Goal: Task Accomplishment & Management: Complete application form

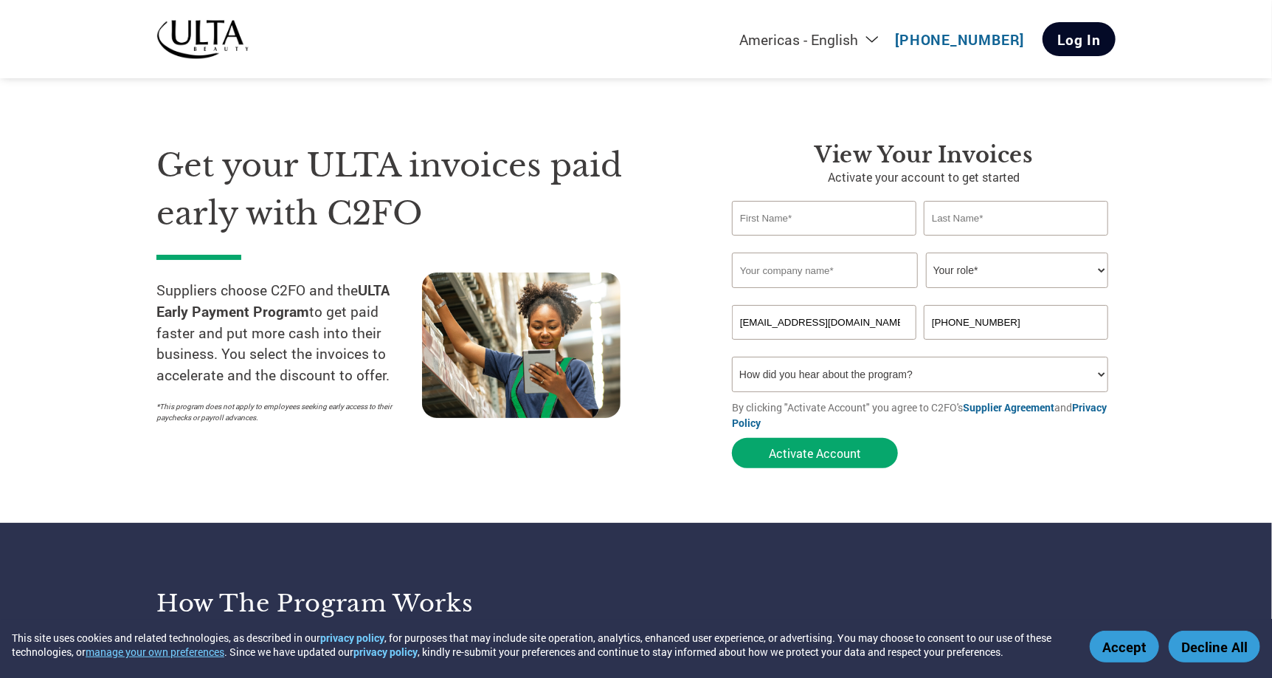
click at [1075, 38] on link "Log In" at bounding box center [1079, 39] width 73 height 34
type input "gilad@maelyscosmetics.com"
type input "+972 54-633-2342"
click at [858, 213] on input "text" at bounding box center [824, 218] width 185 height 35
click at [690, 216] on div "Get your ULTA invoices paid early with C2FO Suppliers choose C2FO and the ULTA …" at bounding box center [433, 309] width 554 height 334
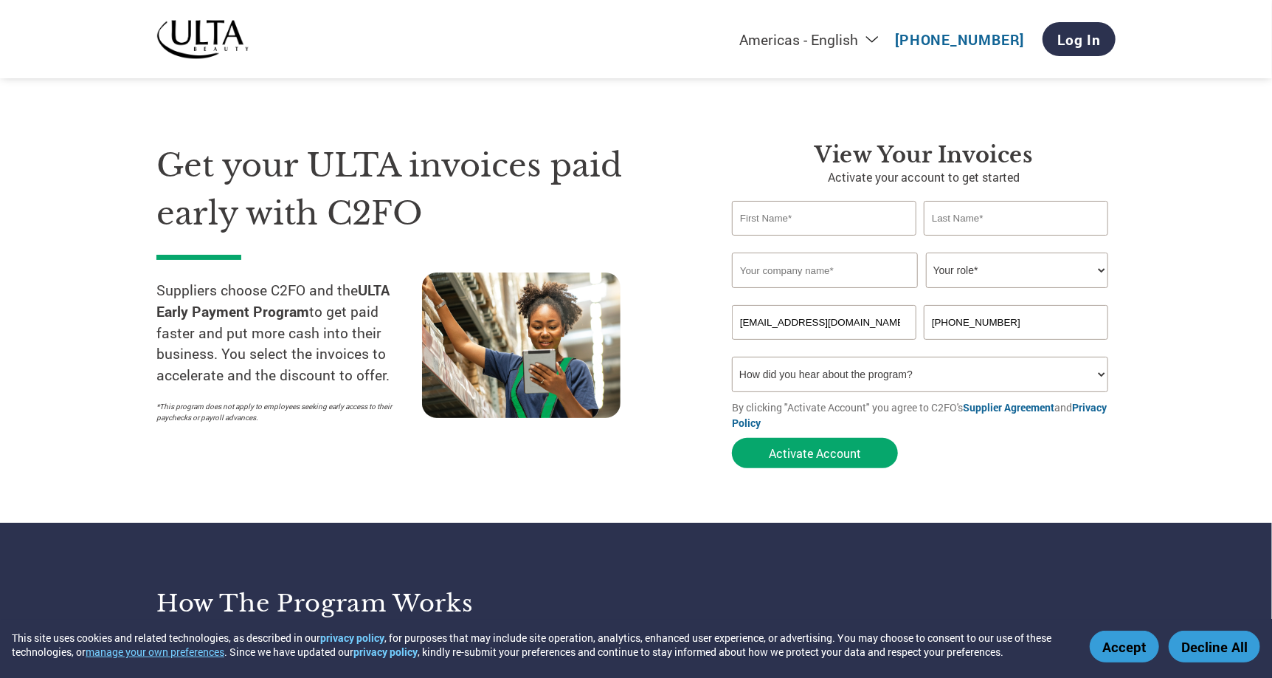
click at [843, 222] on input "text" at bounding box center [824, 218] width 185 height 35
type input "Gilad"
type input "d"
type input "Danon"
type input "Maelys Cosmetics USA Inc."
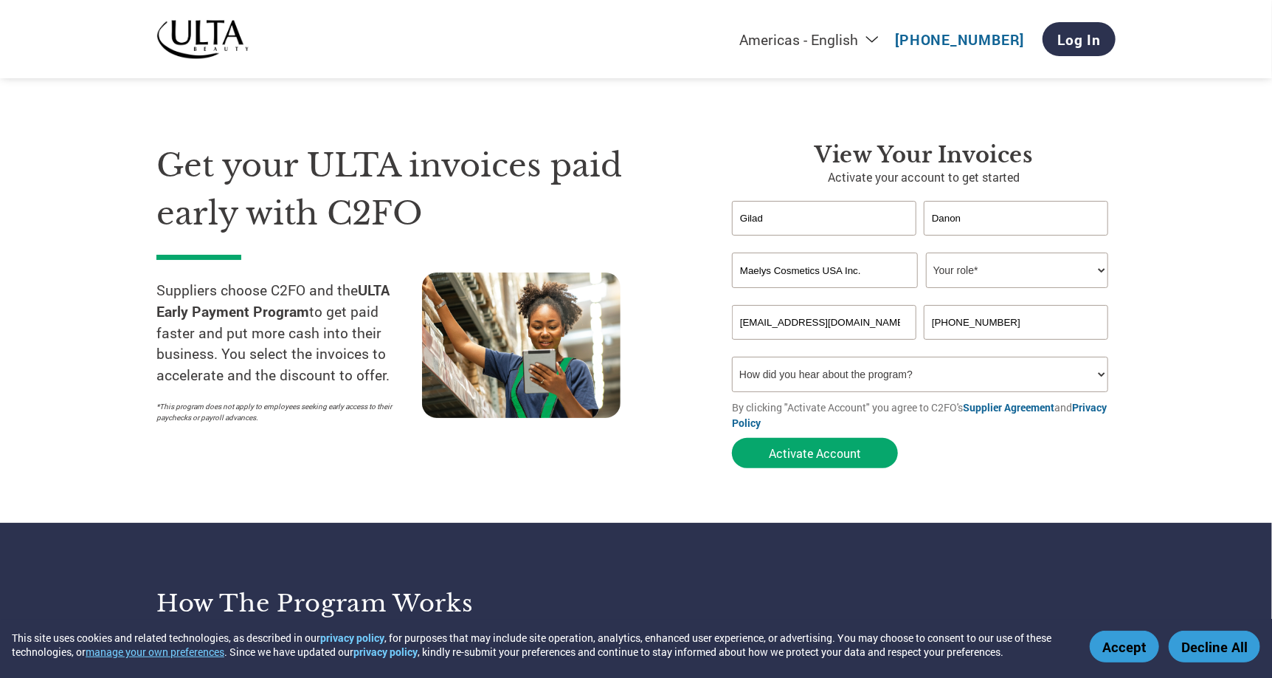
type input "0546332342"
click at [985, 269] on select "Your role* CFO Controller Credit Manager Finance Director Treasurer CEO Preside…" at bounding box center [1017, 269] width 182 height 35
select select "CFO"
click at [926, 252] on select "Your role* CFO Controller Credit Manager Finance Director Treasurer CEO Preside…" at bounding box center [1017, 269] width 182 height 35
click at [1007, 325] on input "0546332342" at bounding box center [1016, 322] width 185 height 35
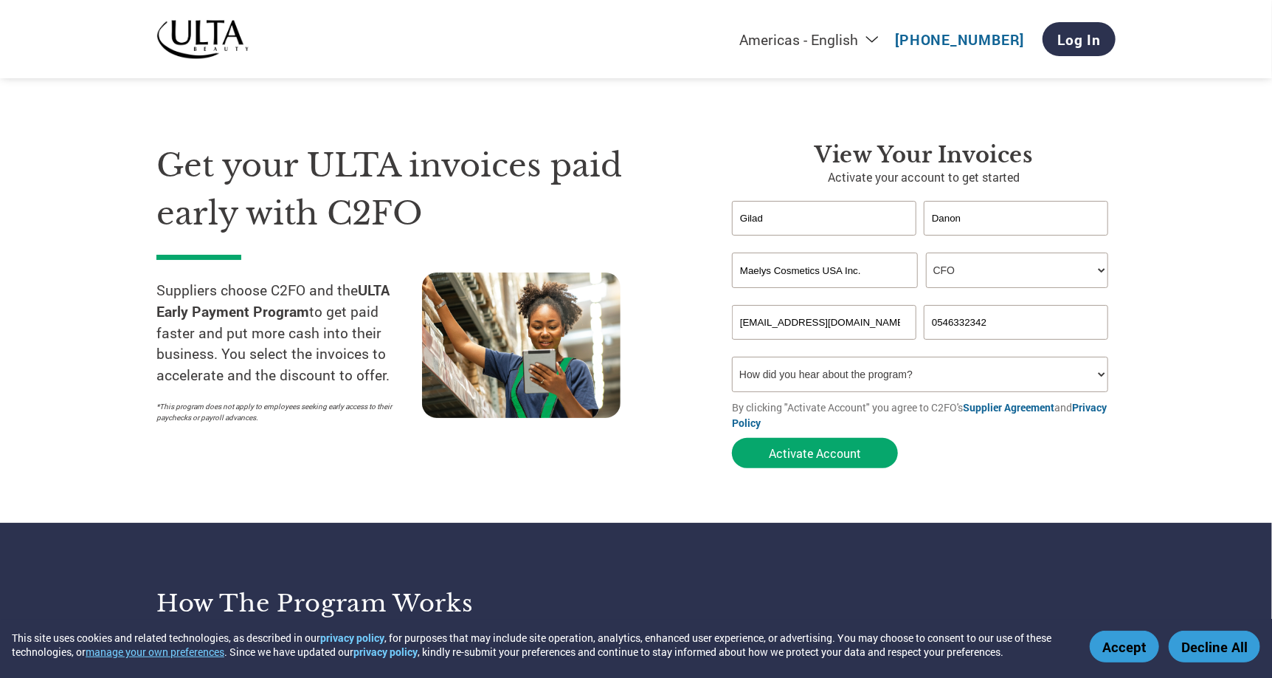
drag, startPoint x: 1019, startPoint y: 321, endPoint x: 848, endPoint y: 324, distance: 170.5
click at [848, 324] on div "gilad@maelyscosmetics.com 0546332342" at bounding box center [924, 322] width 384 height 35
type input "9"
type input "972546332342"
drag, startPoint x: 1229, startPoint y: 385, endPoint x: 1156, endPoint y: 385, distance: 73.1
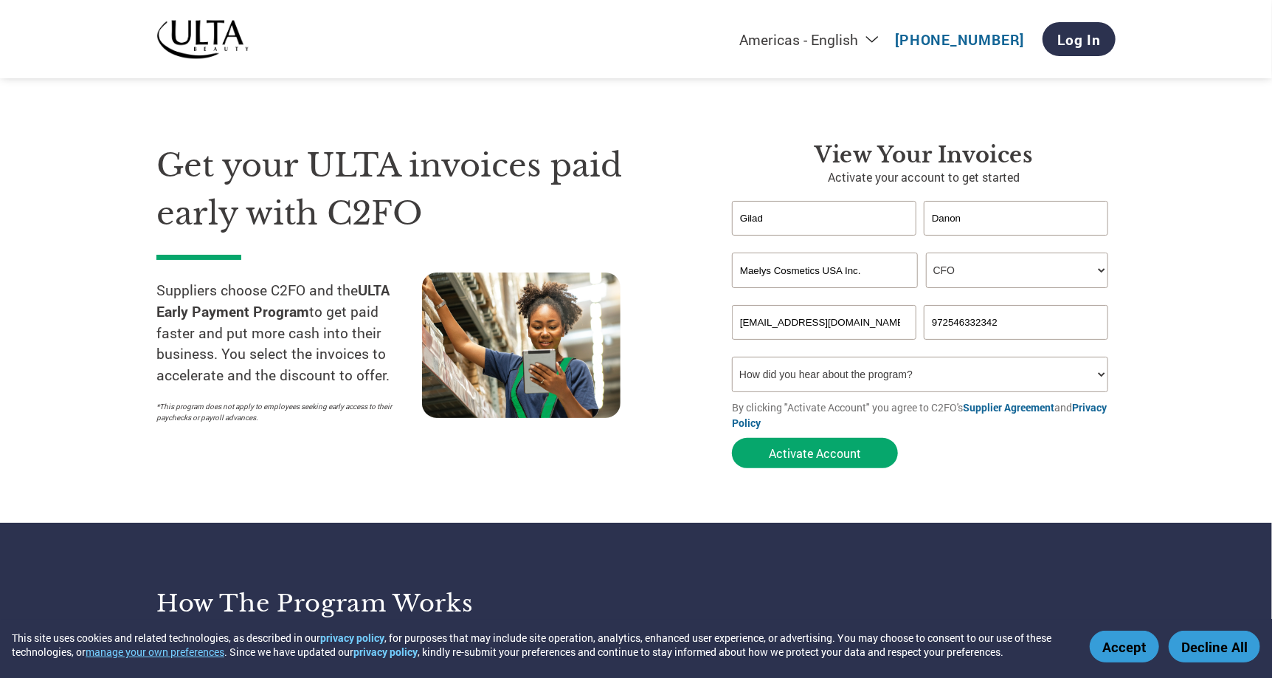
click at [1229, 385] on section "Get your ULTA invoices paid early with C2FO Suppliers choose C2FO and the ULTA …" at bounding box center [636, 290] width 1272 height 463
click at [1100, 378] on select "How did you hear about the program? Received a letter Email Social Media Online…" at bounding box center [920, 373] width 376 height 35
select select "Received a Letter"
click at [732, 356] on select "How did you hear about the program? Received a letter Email Social Media Online…" at bounding box center [920, 373] width 376 height 35
click at [817, 454] on button "Activate Account" at bounding box center [815, 453] width 166 height 30
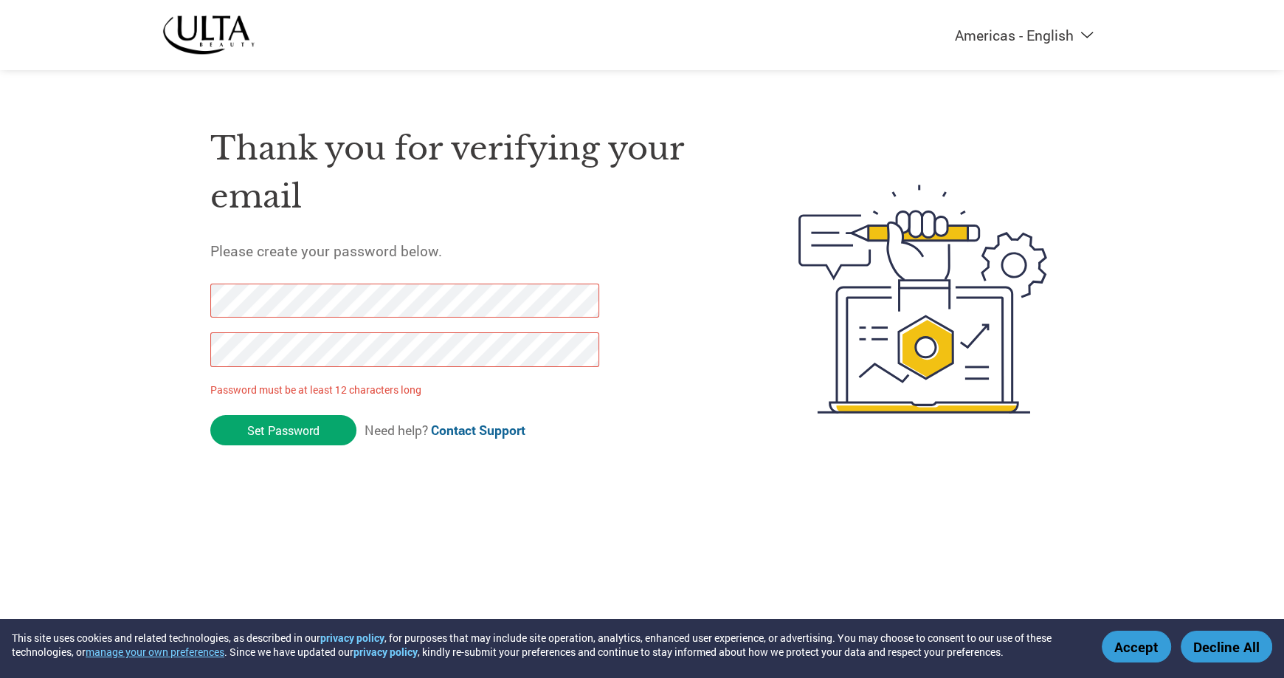
drag, startPoint x: 275, startPoint y: 438, endPoint x: 92, endPoint y: 323, distance: 215.8
click at [92, 323] on div "Americas - English Américas - Español [GEOGRAPHIC_DATA] - Português Amériques -…" at bounding box center [642, 240] width 1284 height 480
click at [187, 349] on div "Thank you for verifying your email Please create your password below. Password …" at bounding box center [641, 298] width 959 height 391
click at [38, 290] on div "Americas - English Américas - Español [GEOGRAPHIC_DATA] - Português Amériques -…" at bounding box center [642, 240] width 1284 height 480
click at [272, 418] on input "Set Password" at bounding box center [283, 430] width 146 height 30
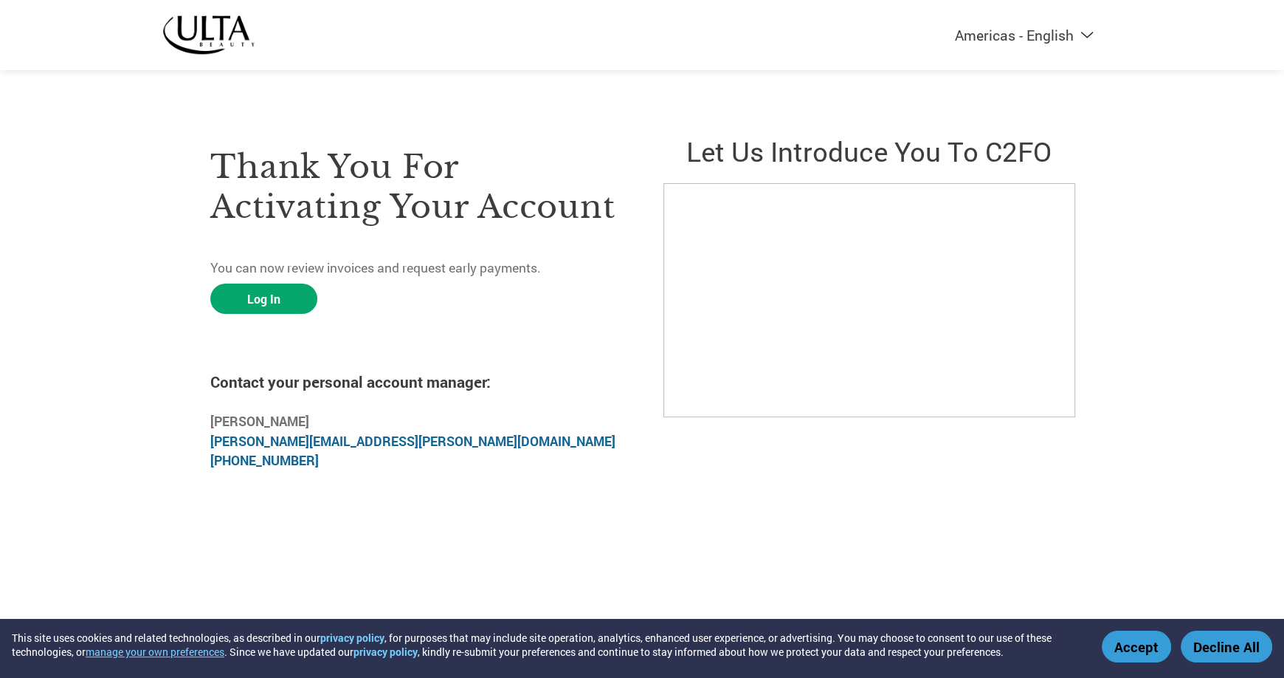
click at [259, 317] on div "Thank you for activating your account You can now review invoices and request e…" at bounding box center [415, 299] width 410 height 368
click at [262, 302] on link "Log In" at bounding box center [263, 298] width 107 height 30
